Goal: Navigation & Orientation: Find specific page/section

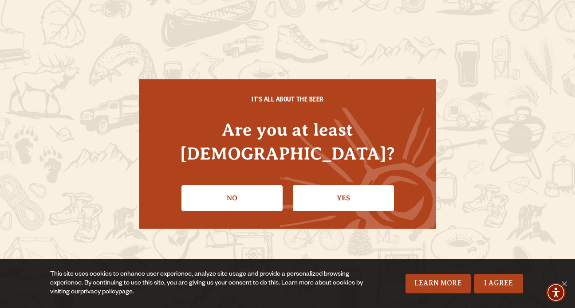
click at [347, 187] on link "Yes" at bounding box center [343, 198] width 101 height 26
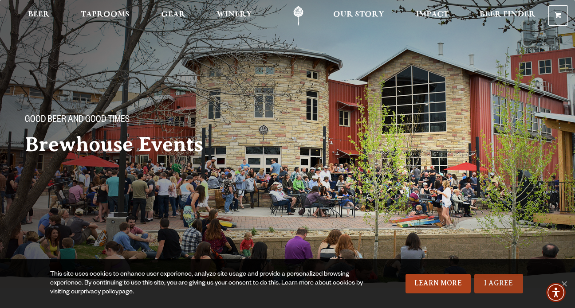
click at [499, 284] on link "I Agree" at bounding box center [498, 284] width 49 height 20
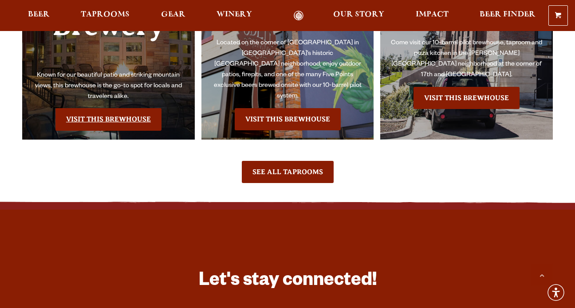
scroll to position [5409, 0]
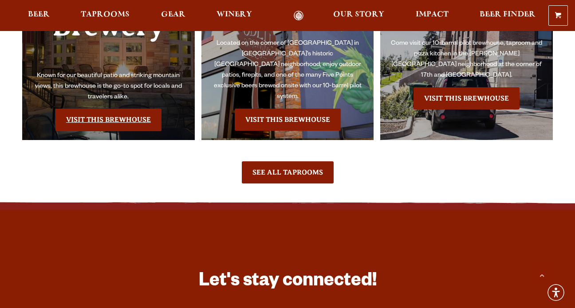
click at [128, 131] on link "Visit this Brewhouse" at bounding box center [108, 120] width 106 height 22
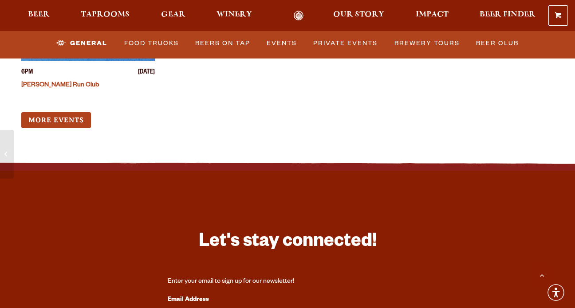
scroll to position [3547, 0]
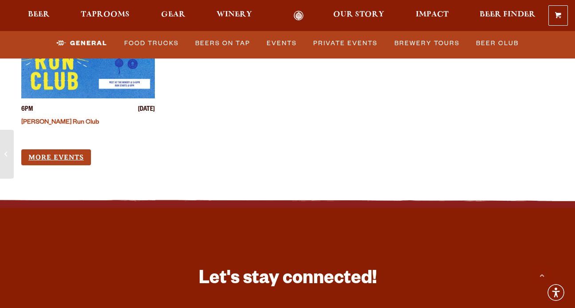
click at [79, 153] on link "More Events" at bounding box center [56, 157] width 70 height 16
